Goal: Information Seeking & Learning: Learn about a topic

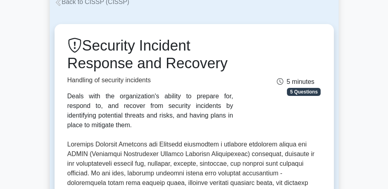
scroll to position [46, 0]
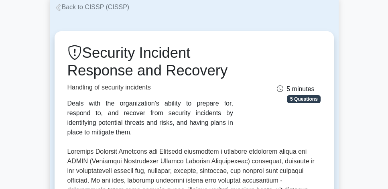
click at [93, 9] on link "Back to CISSP (CISSP)" at bounding box center [92, 7] width 75 height 7
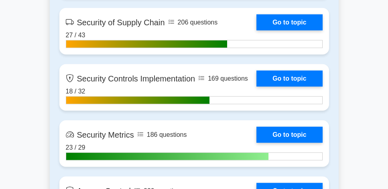
scroll to position [1857, 0]
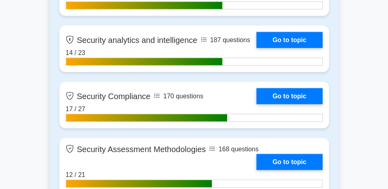
scroll to position [1628, 0]
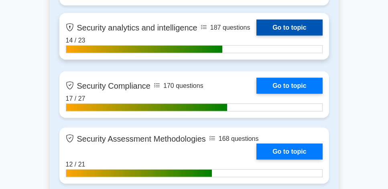
click at [292, 29] on link "Go to topic" at bounding box center [289, 28] width 66 height 16
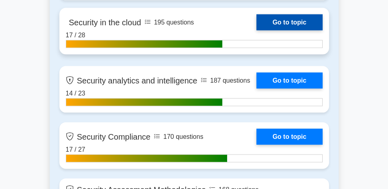
scroll to position [1582, 0]
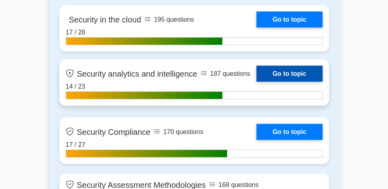
click at [288, 75] on link "Go to topic" at bounding box center [289, 74] width 66 height 16
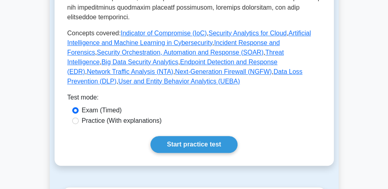
scroll to position [412, 0]
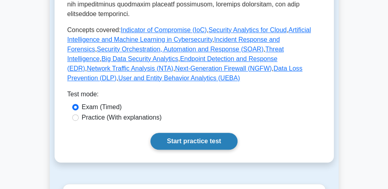
click at [202, 133] on link "Start practice test" at bounding box center [193, 141] width 87 height 17
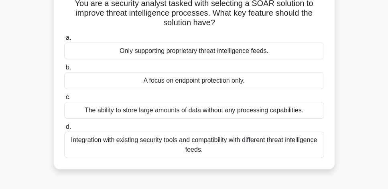
scroll to position [69, 0]
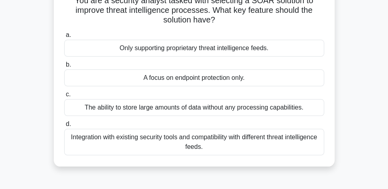
click at [173, 148] on div "Integration with existing security tools and compatibility with different threa…" at bounding box center [194, 142] width 260 height 26
click at [64, 127] on input "d. Integration with existing security tools and compatibility with different th…" at bounding box center [64, 124] width 0 height 5
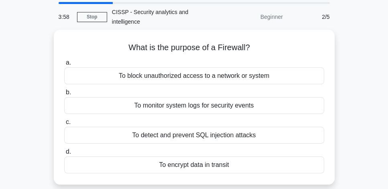
scroll to position [23, 0]
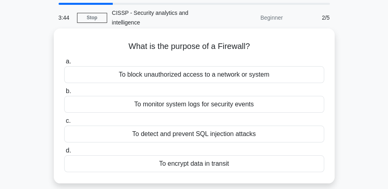
click at [268, 78] on div "To block unauthorized access to a network or system" at bounding box center [194, 74] width 260 height 17
click at [64, 64] on input "a. To block unauthorized access to a network or system" at bounding box center [64, 61] width 0 height 5
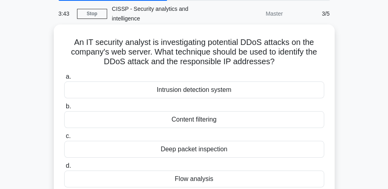
scroll to position [46, 0]
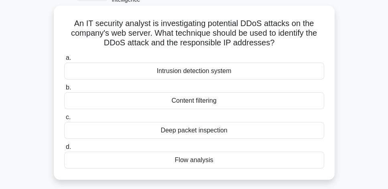
click at [231, 132] on div "Deep packet inspection" at bounding box center [194, 130] width 260 height 17
click at [64, 120] on input "c. Deep packet inspection" at bounding box center [64, 117] width 0 height 5
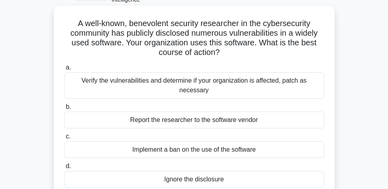
click at [285, 88] on div "Verify the vulnerabilities and determine if your organization is affected, patc…" at bounding box center [194, 85] width 260 height 26
click at [64, 70] on input "a. Verify the vulnerabilities and determine if your organization is affected, p…" at bounding box center [64, 67] width 0 height 5
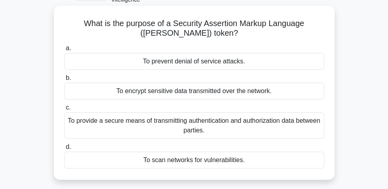
click at [283, 129] on div "To provide a secure means of transmitting authentication and authorization data…" at bounding box center [194, 125] width 260 height 26
click at [64, 110] on input "c. To provide a secure means of transmitting authentication and authorization d…" at bounding box center [64, 107] width 0 height 5
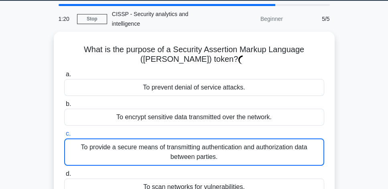
scroll to position [0, 0]
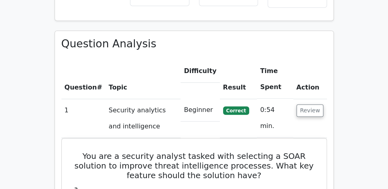
scroll to position [573, 0]
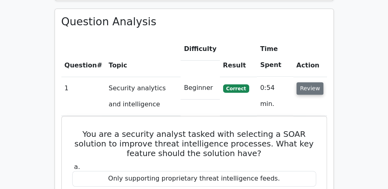
click at [308, 82] on button "Review" at bounding box center [309, 88] width 27 height 12
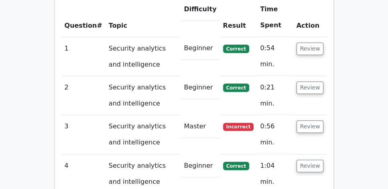
scroll to position [619, 0]
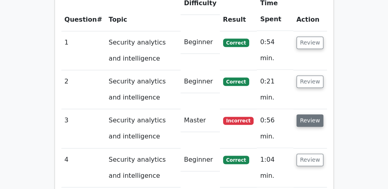
click at [318, 114] on button "Review" at bounding box center [309, 120] width 27 height 12
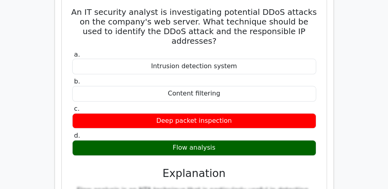
scroll to position [756, 0]
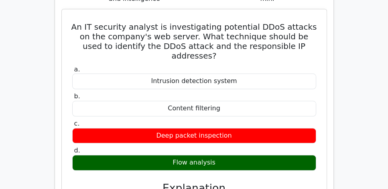
drag, startPoint x: 68, startPoint y: 5, endPoint x: 234, endPoint y: 137, distance: 212.2
click at [234, 137] on div "An IT security analyst is investigating potential DDoS attacks on the company's…" at bounding box center [194, 165] width 258 height 307
copy div "An IT security analyst is investigating potential DDoS attacks on the company's…"
